Goal: Information Seeking & Learning: Learn about a topic

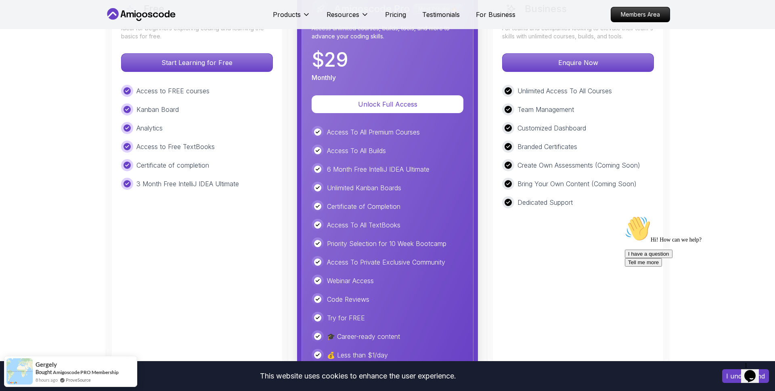
scroll to position [1825, 0]
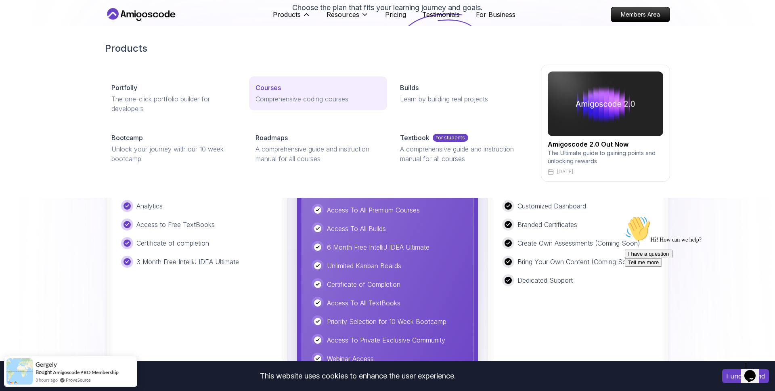
click at [270, 97] on p "Comprehensive coding courses" at bounding box center [317, 99] width 125 height 10
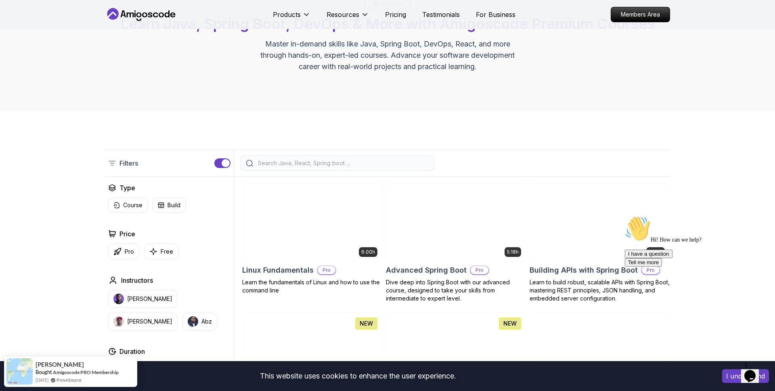
scroll to position [95, 0]
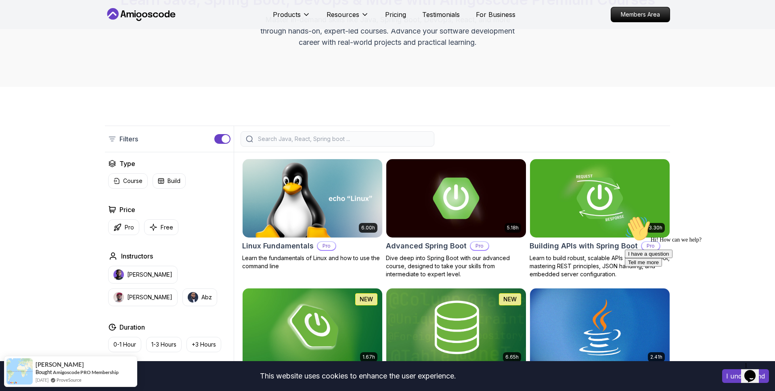
click at [295, 138] on input "search" at bounding box center [342, 139] width 173 height 8
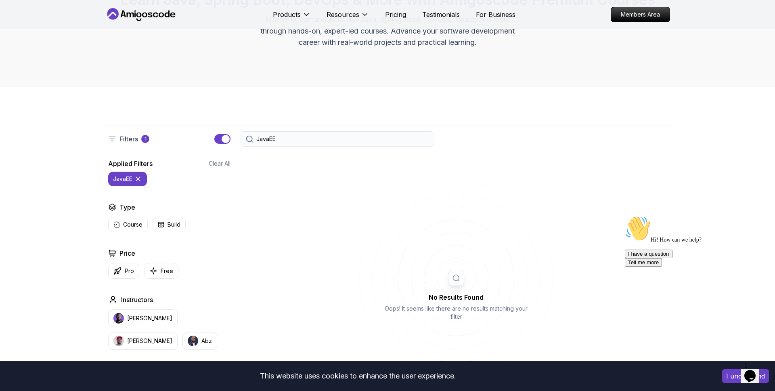
type input "JavaEE"
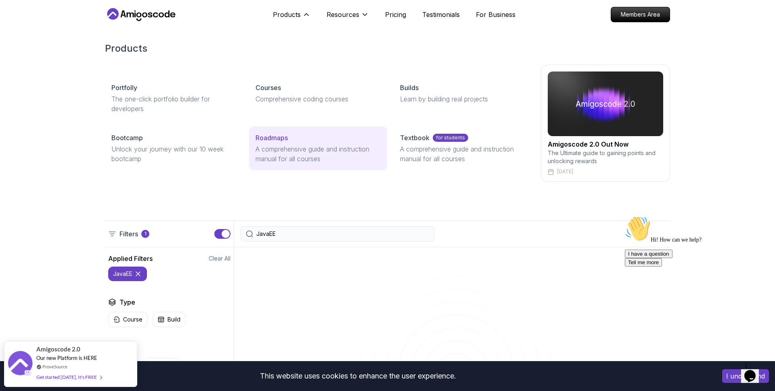
click at [271, 157] on p "A comprehensive guide and instruction manual for all courses" at bounding box center [317, 153] width 125 height 19
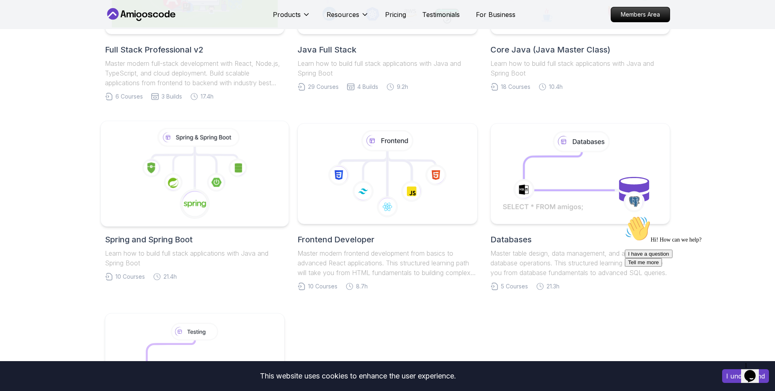
scroll to position [289, 0]
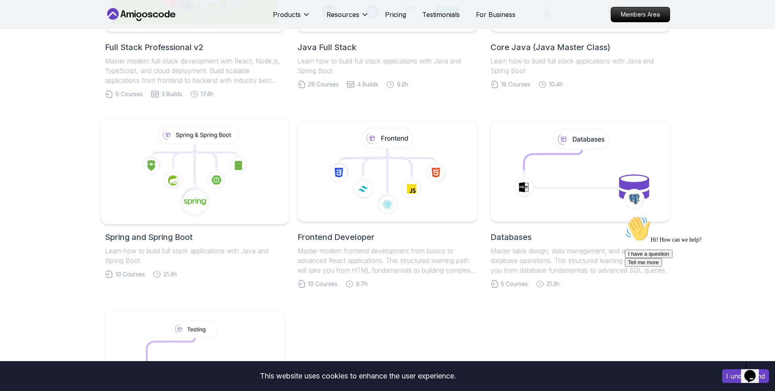
click at [184, 172] on icon at bounding box center [195, 171] width 174 height 92
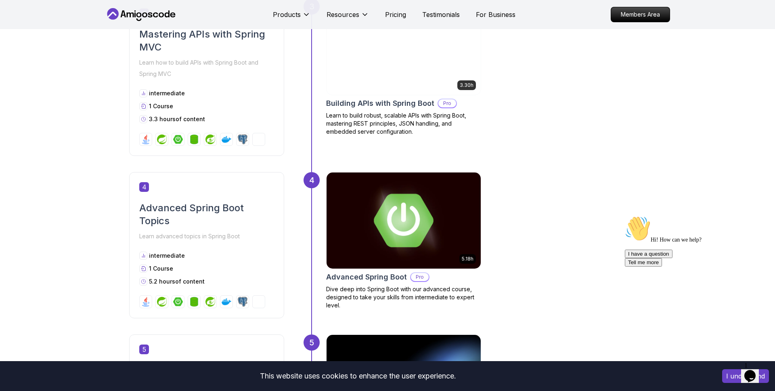
scroll to position [774, 0]
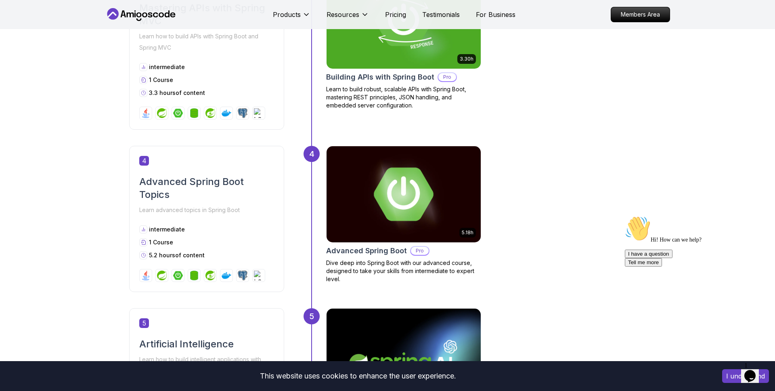
click at [380, 194] on img at bounding box center [403, 194] width 162 height 101
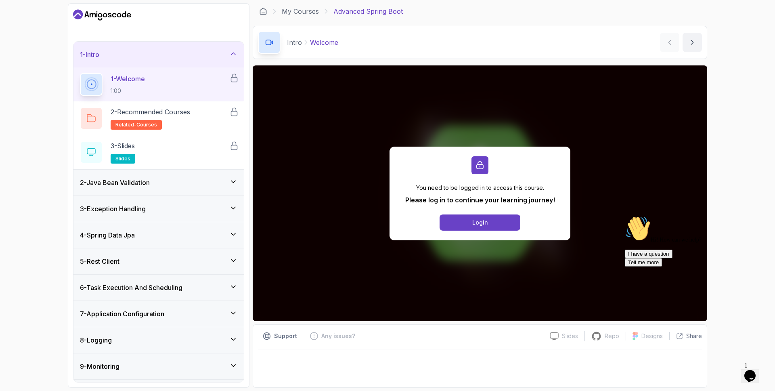
click at [92, 180] on h3 "2 - Java Bean Validation" at bounding box center [115, 183] width 70 height 10
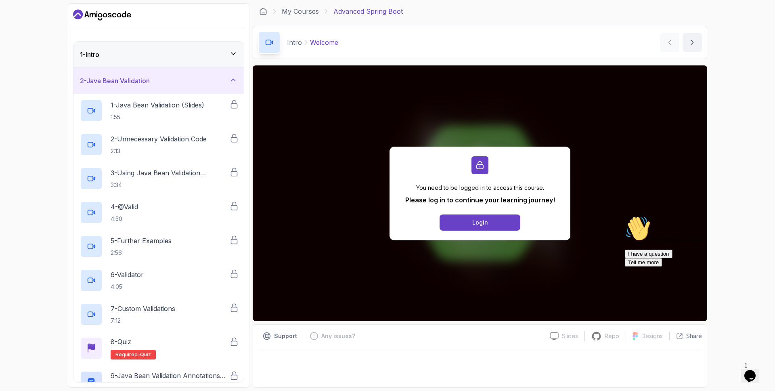
click at [107, 50] on div "1 - Intro" at bounding box center [158, 55] width 157 height 10
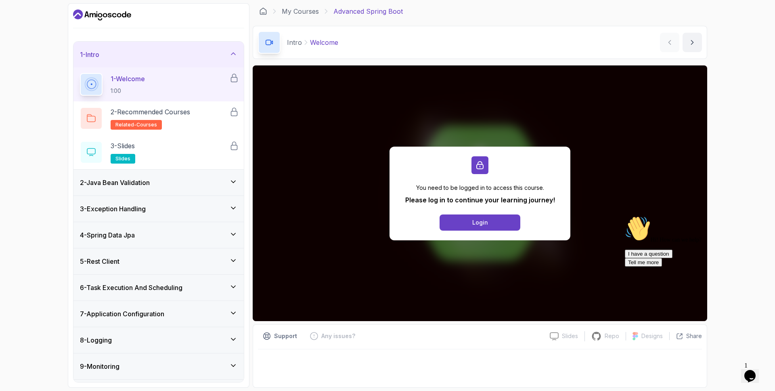
click at [107, 50] on div "1 - Intro" at bounding box center [158, 55] width 157 height 10
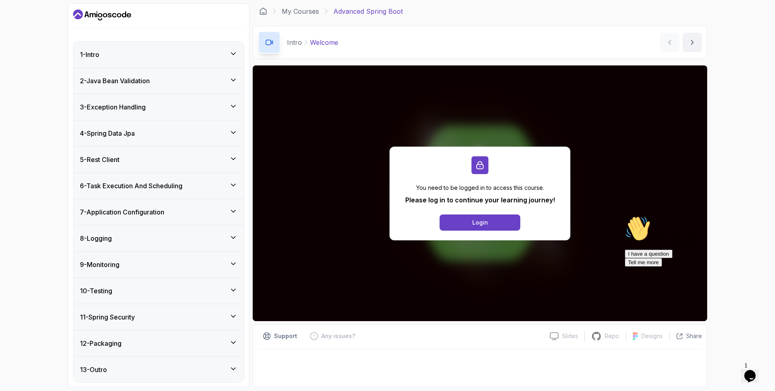
click at [100, 108] on h3 "3 - Exception Handling" at bounding box center [113, 107] width 66 height 10
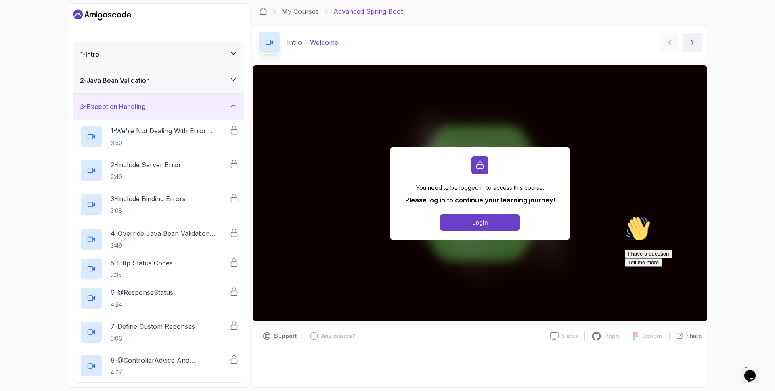
click at [100, 108] on h3 "3 - Exception Handling" at bounding box center [113, 107] width 66 height 10
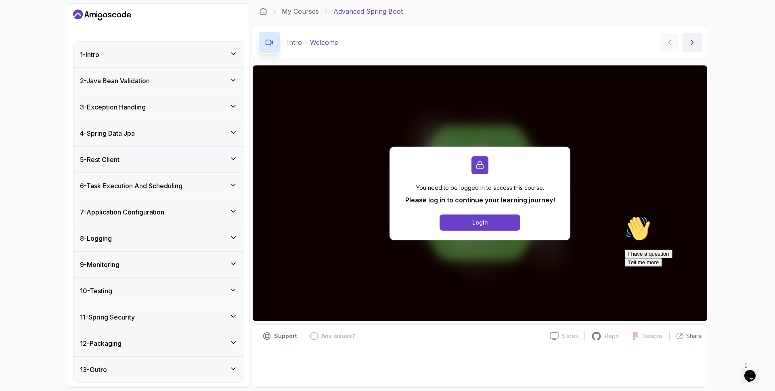
scroll to position [0, 0]
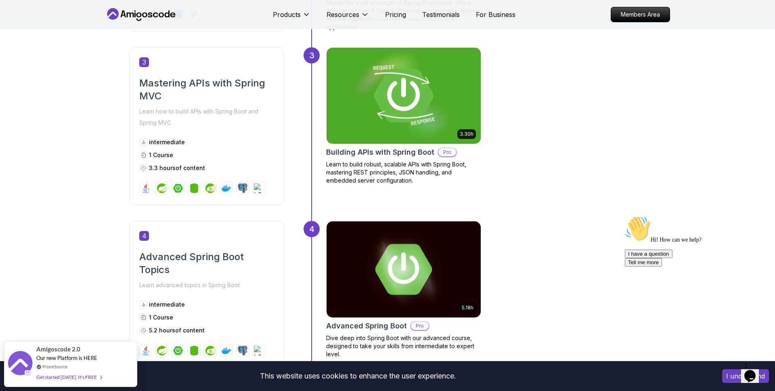
scroll to position [670, 0]
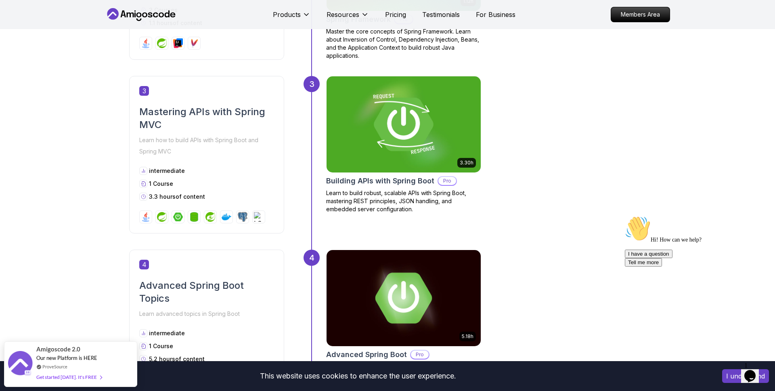
click at [378, 146] on img at bounding box center [403, 124] width 162 height 101
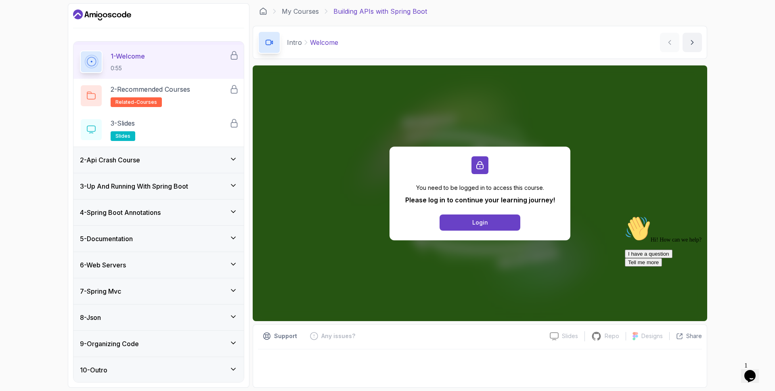
scroll to position [23, 0]
click at [121, 283] on div "7 - Spring Mvc" at bounding box center [158, 290] width 170 height 26
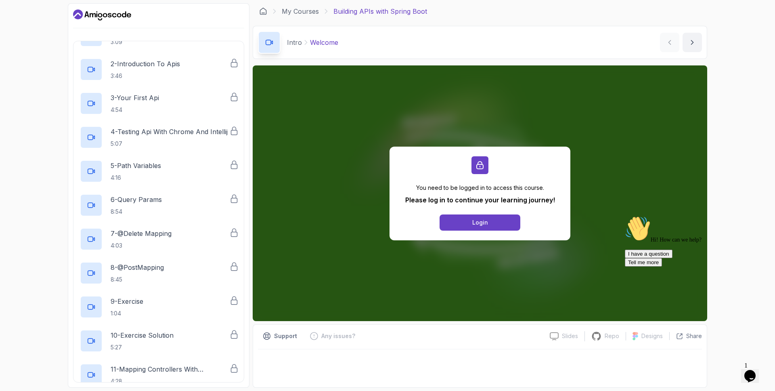
scroll to position [0, 0]
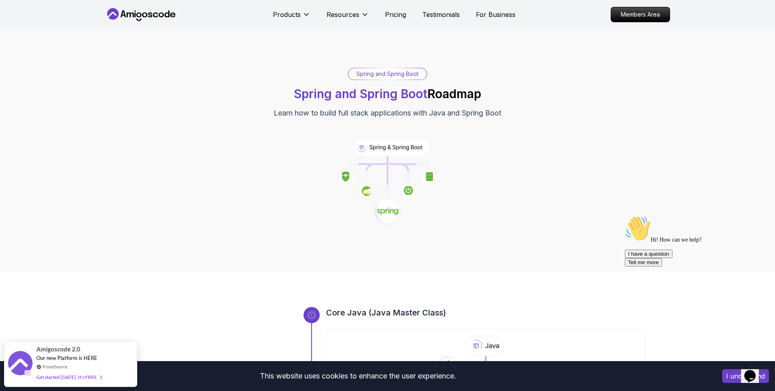
scroll to position [13, 0]
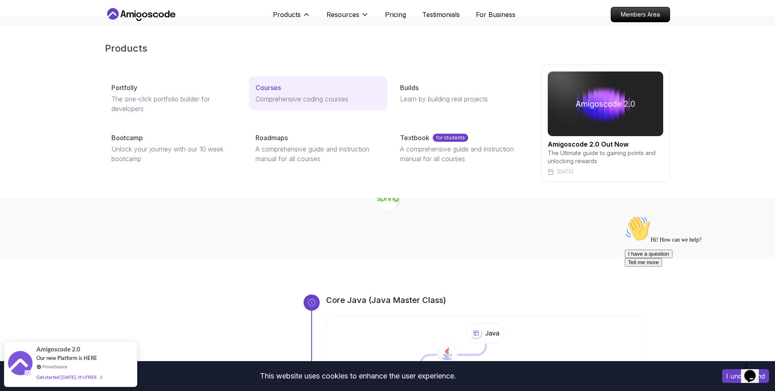
click at [287, 85] on div "Courses" at bounding box center [317, 88] width 125 height 10
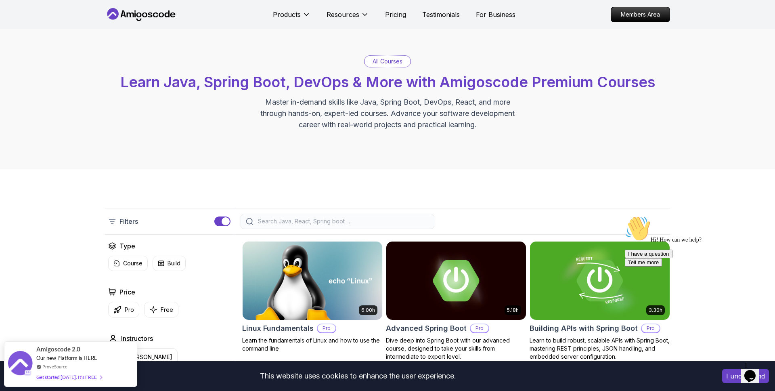
click at [339, 220] on input "search" at bounding box center [342, 221] width 173 height 8
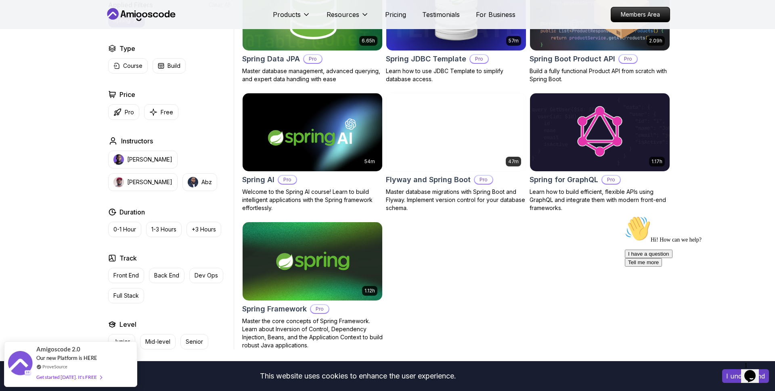
scroll to position [414, 0]
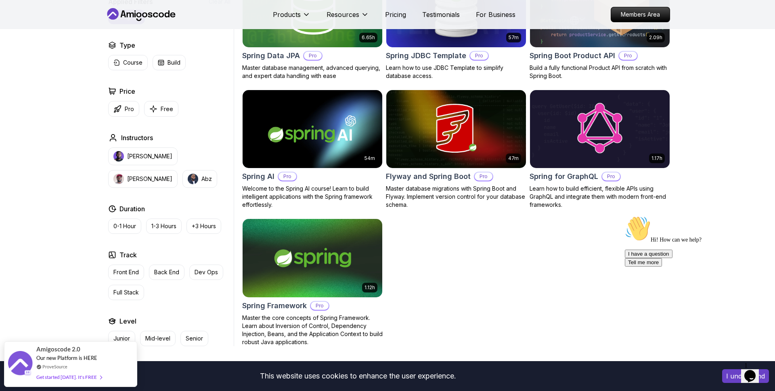
type input "spring"
click at [327, 234] on img at bounding box center [312, 258] width 146 height 82
